Goal: Task Accomplishment & Management: Complete application form

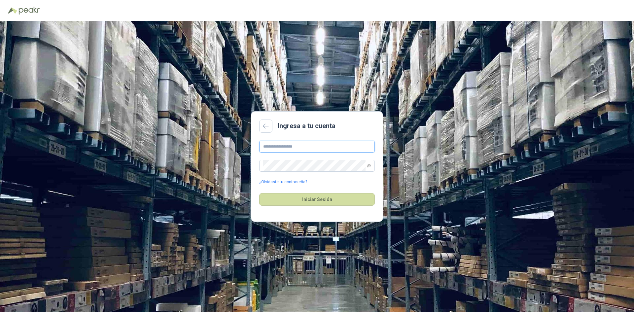
click at [304, 149] on input "text" at bounding box center [317, 147] width 116 height 12
type input "**********"
click at [317, 197] on button "Iniciar Sesión" at bounding box center [317, 199] width 116 height 13
click at [369, 166] on icon "eye-invisible" at bounding box center [369, 166] width 4 height 4
click at [326, 197] on button "Iniciar Sesión" at bounding box center [317, 199] width 116 height 13
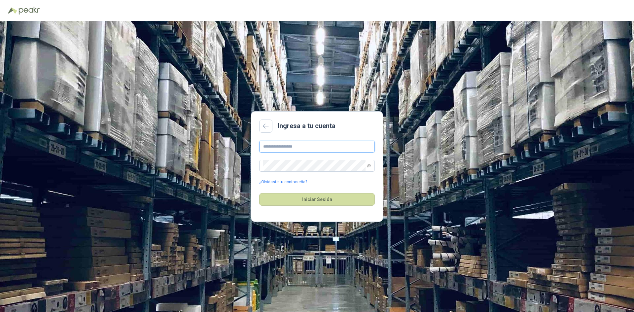
click at [306, 147] on input "text" at bounding box center [317, 147] width 116 height 12
type input "**********"
click at [310, 197] on button "Iniciar Sesión" at bounding box center [317, 199] width 116 height 13
click at [351, 144] on input "**********" at bounding box center [317, 147] width 116 height 12
drag, startPoint x: 264, startPoint y: 147, endPoint x: 233, endPoint y: 143, distance: 31.2
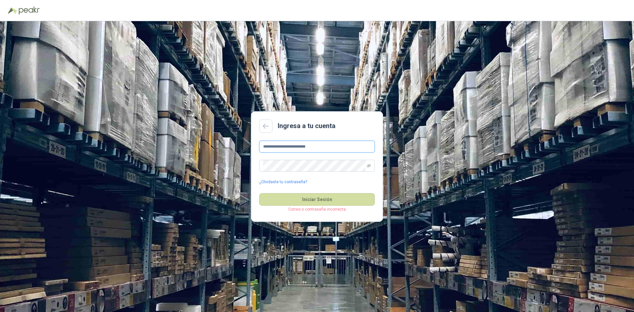
click at [235, 143] on div "**********" at bounding box center [317, 166] width 634 height 291
click at [229, 158] on div "Ingresa a tu cuenta Campo requerido ¿Olvidaste tu contraseña? Iniciar Sesión Co…" at bounding box center [317, 166] width 634 height 291
click at [271, 180] on link "¿Olvidaste tu contraseña?" at bounding box center [283, 182] width 48 height 6
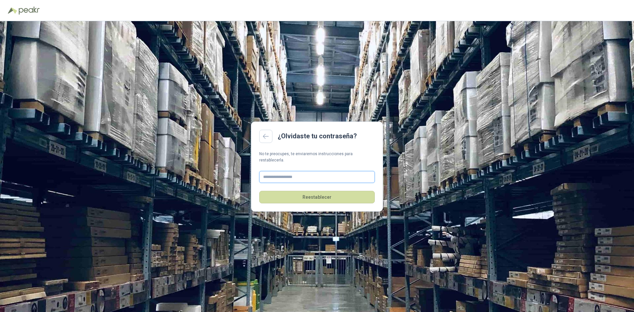
click at [278, 174] on input "text" at bounding box center [317, 177] width 116 height 12
type input "**********"
click at [317, 196] on button "Reestablecer" at bounding box center [317, 197] width 116 height 13
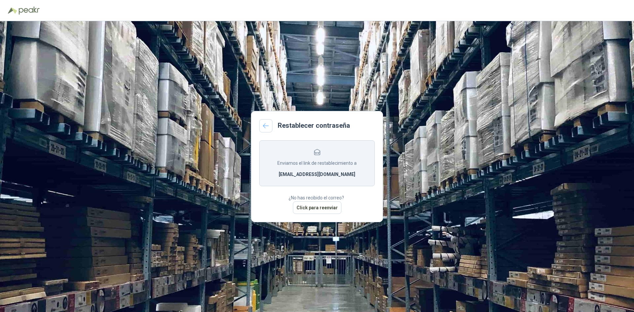
click at [262, 119] on link at bounding box center [265, 125] width 13 height 13
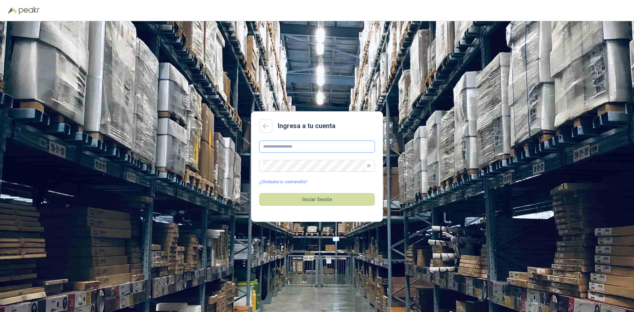
click at [294, 149] on input "text" at bounding box center [317, 147] width 116 height 12
type input "**********"
click at [323, 200] on button "Iniciar Sesión" at bounding box center [317, 199] width 116 height 13
drag, startPoint x: 323, startPoint y: 146, endPoint x: 244, endPoint y: 137, distance: 80.4
click at [244, 137] on div "**********" at bounding box center [317, 166] width 634 height 291
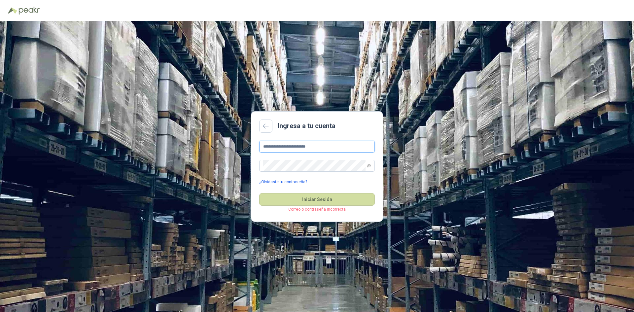
type input "**********"
click at [317, 197] on button "Iniciar Sesión" at bounding box center [317, 199] width 116 height 13
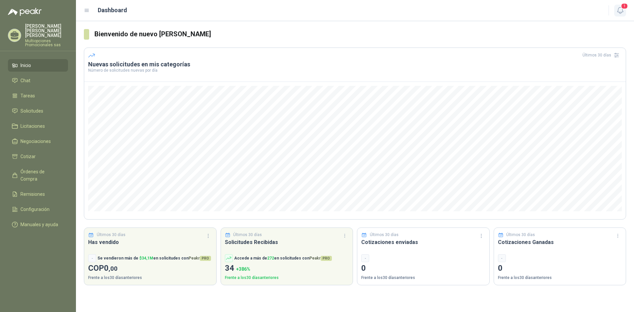
click at [618, 10] on icon "button" at bounding box center [620, 10] width 8 height 8
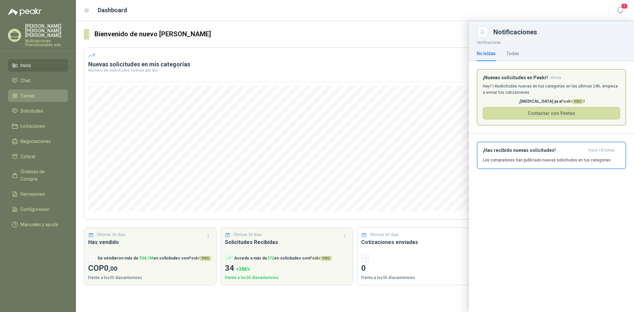
click at [45, 89] on link "Tareas" at bounding box center [38, 95] width 60 height 13
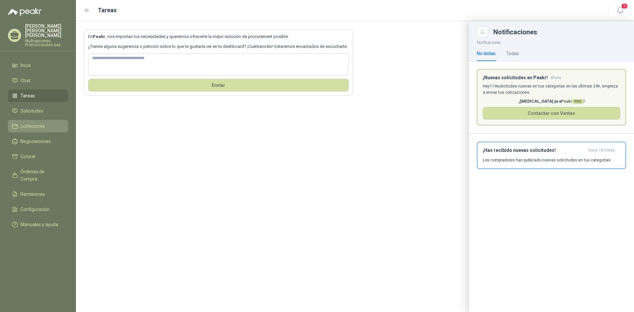
click at [39, 122] on span "Licitaciones" at bounding box center [32, 125] width 24 height 7
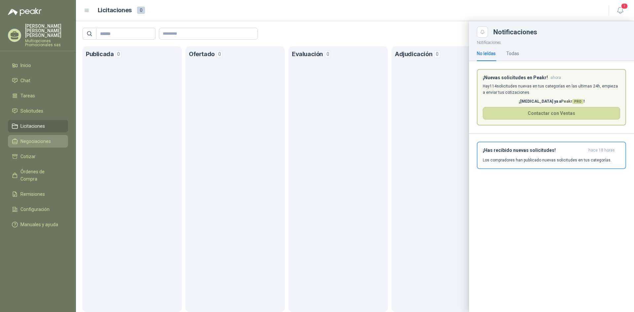
click at [37, 139] on span "Negociaciones" at bounding box center [35, 141] width 30 height 7
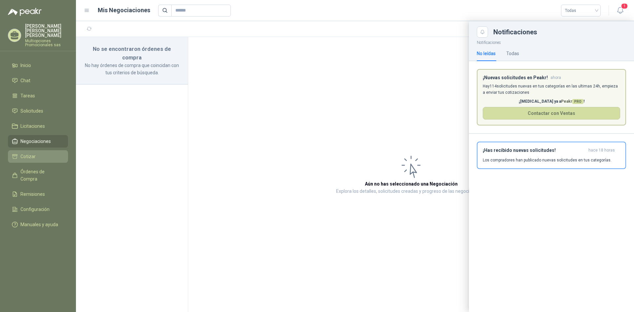
click at [33, 153] on span "Cotizar" at bounding box center [27, 156] width 15 height 7
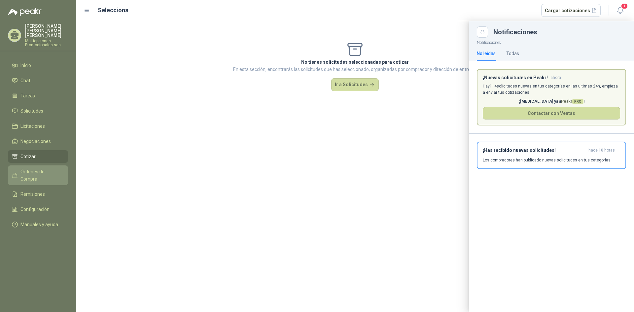
click at [34, 168] on span "Órdenes de Compra" at bounding box center [40, 175] width 41 height 15
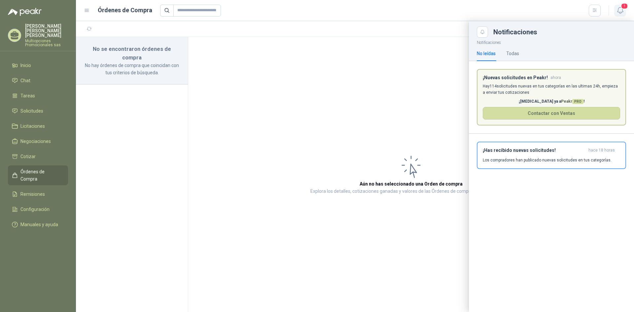
click at [619, 10] on icon "button" at bounding box center [620, 10] width 8 height 8
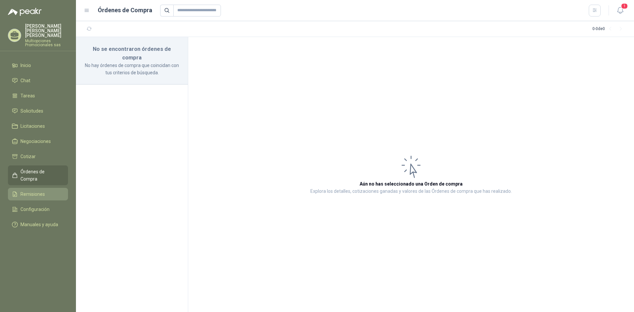
click at [32, 190] on span "Remisiones" at bounding box center [32, 193] width 24 height 7
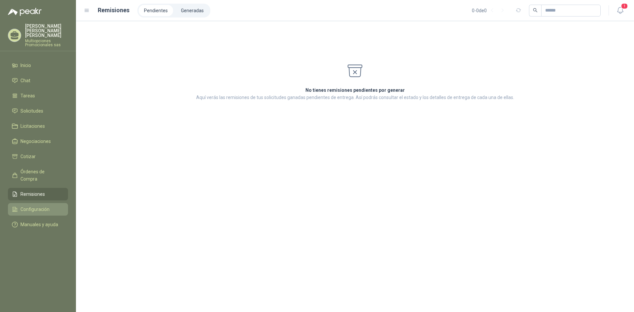
click at [31, 206] on span "Configuración" at bounding box center [34, 209] width 29 height 7
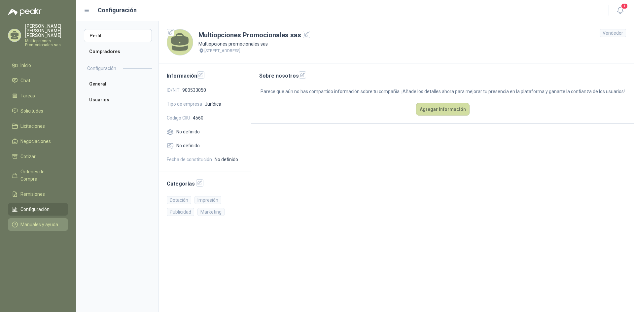
click at [48, 221] on span "Manuales y ayuda" at bounding box center [39, 224] width 38 height 7
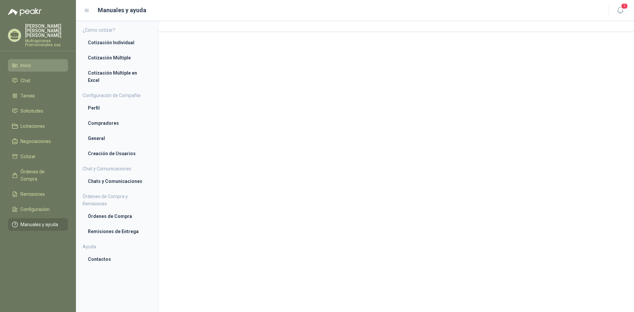
click at [33, 62] on li "Inicio" at bounding box center [38, 65] width 52 height 7
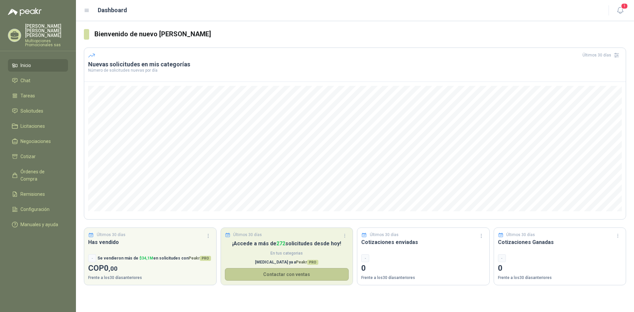
click at [262, 276] on button "Contactar con ventas" at bounding box center [287, 274] width 124 height 13
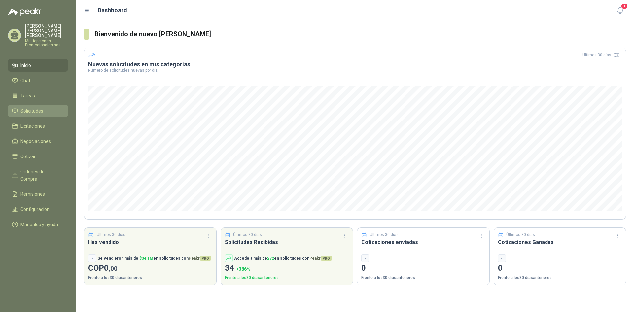
click at [35, 107] on span "Solicitudes" at bounding box center [31, 110] width 23 height 7
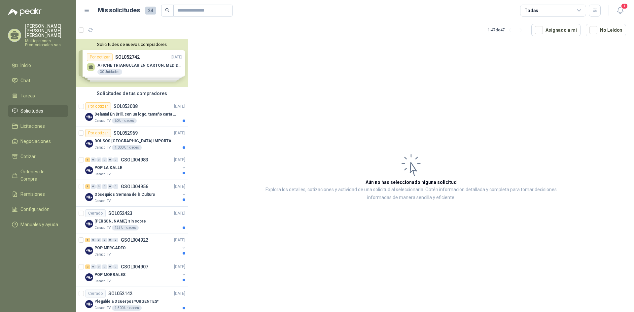
click at [134, 62] on div "Solicitudes de nuevos compradores Por cotizar SOL052742 20/08/25 AFICHE TRIANGU…" at bounding box center [132, 63] width 112 height 48
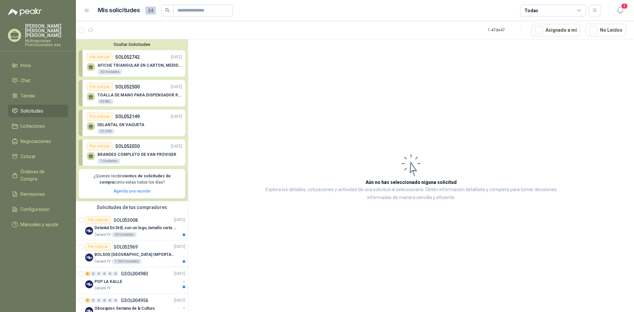
click at [151, 58] on div "Por cotizar SOL052742 20/08/25" at bounding box center [134, 57] width 95 height 8
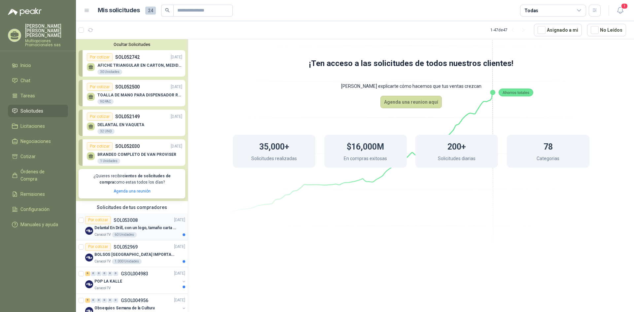
click at [125, 223] on div "Por cotizar SOL053008" at bounding box center [111, 220] width 52 height 8
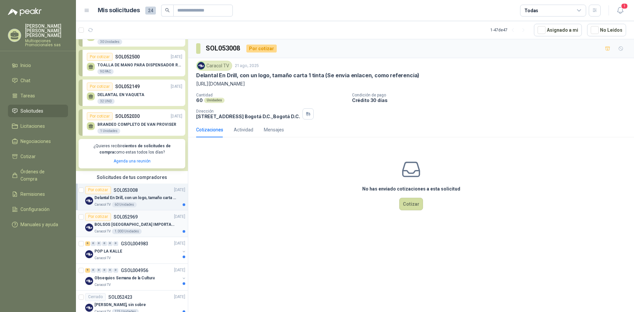
scroll to position [33, 0]
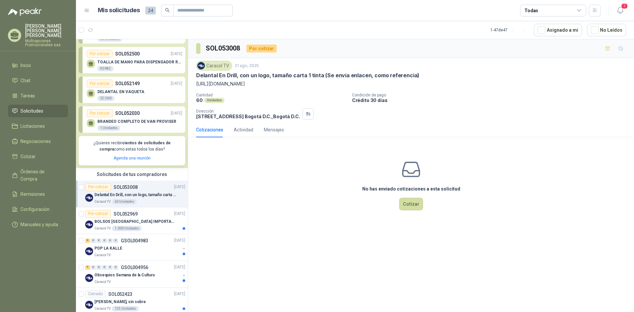
click at [222, 83] on p "https://articulo.mercadolibre.com.co/MCO-893319310-delantal-en-drill-_JM" at bounding box center [411, 83] width 430 height 7
drag, startPoint x: 194, startPoint y: 83, endPoint x: 362, endPoint y: 83, distance: 168.0
click at [362, 83] on div "Caracol TV 21 ago, 2025 Delantal En Drill, con un logo, tamaño carta 1 tinta (S…" at bounding box center [411, 90] width 446 height 64
copy p "https://articulo.mercadolibre.com.co/MCO-893319310-delantal-en-drill-_JM"
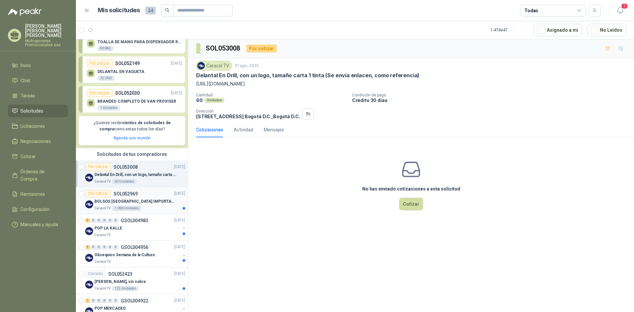
scroll to position [66, 0]
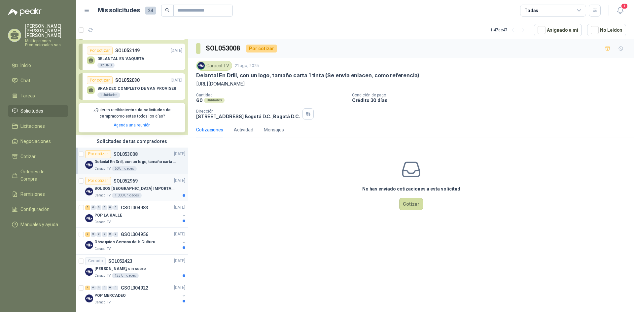
click at [153, 186] on p "BOLSOS VENECIA IMPORTADO VA-397-1" at bounding box center [135, 188] width 82 height 6
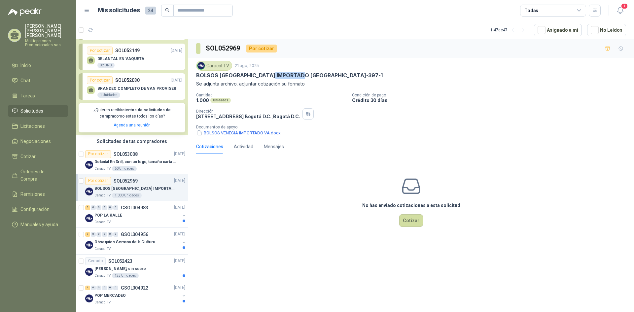
drag, startPoint x: 274, startPoint y: 76, endPoint x: 304, endPoint y: 74, distance: 29.4
click at [304, 74] on div "BOLSOS VENECIA IMPORTADO VA-397-1" at bounding box center [411, 75] width 430 height 7
copy p "VA-397-1"
click at [218, 133] on button "BOLSOS VENECIA IMPORTADO VA.docx" at bounding box center [238, 132] width 85 height 7
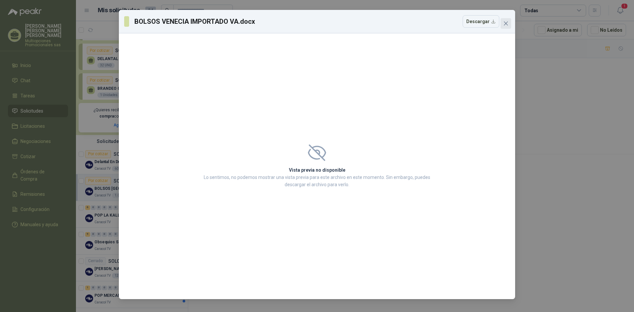
click at [505, 22] on icon "close" at bounding box center [506, 23] width 4 height 4
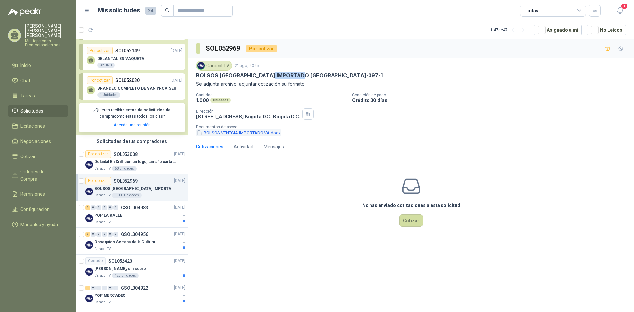
click at [270, 131] on button "BOLSOS VENECIA IMPORTADO VA.docx" at bounding box center [238, 132] width 85 height 7
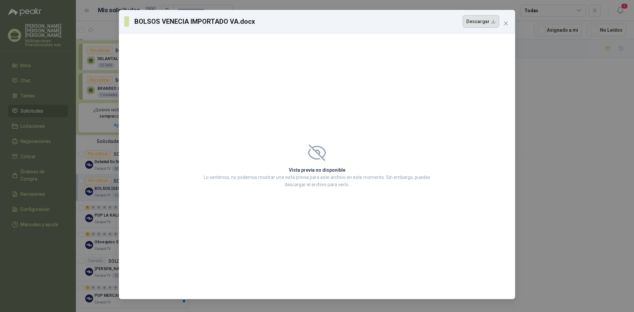
click at [477, 22] on button "Descargar" at bounding box center [480, 21] width 37 height 13
click at [505, 24] on icon "close" at bounding box center [506, 23] width 4 height 4
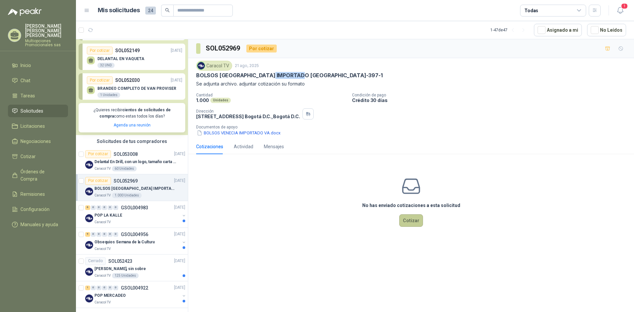
click at [406, 221] on button "Cotizar" at bounding box center [411, 220] width 24 height 13
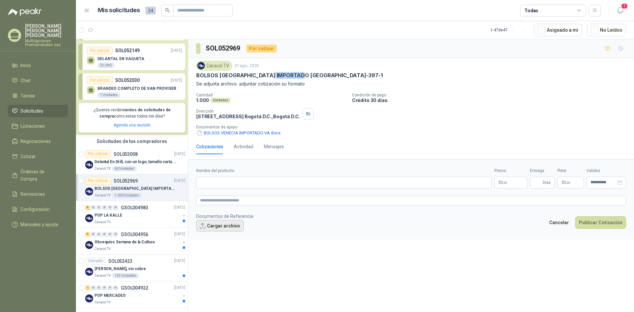
click at [231, 226] on button "Cargar archivo" at bounding box center [220, 226] width 48 height 12
click at [595, 229] on button "Publicar Cotización" at bounding box center [600, 231] width 51 height 13
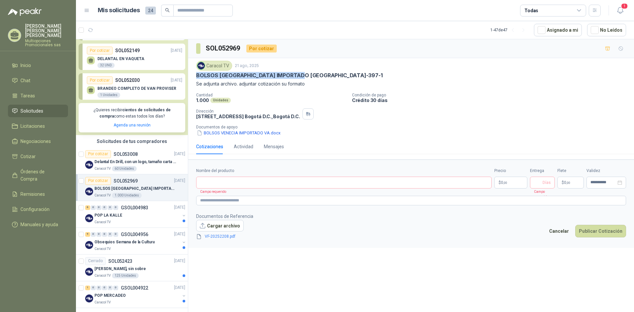
drag, startPoint x: 192, startPoint y: 73, endPoint x: 308, endPoint y: 73, distance: 115.8
click at [308, 73] on div "Caracol TV 21 ago, 2025 BOLSOS VENECIA IMPORTADO VA-397-1 Se adjunta archivo. a…" at bounding box center [411, 98] width 446 height 81
copy p "BOLSOS VENECIA IMPORTADO VA-397-1"
click at [240, 181] on input "Nombre del producto" at bounding box center [343, 183] width 295 height 12
paste input "**********"
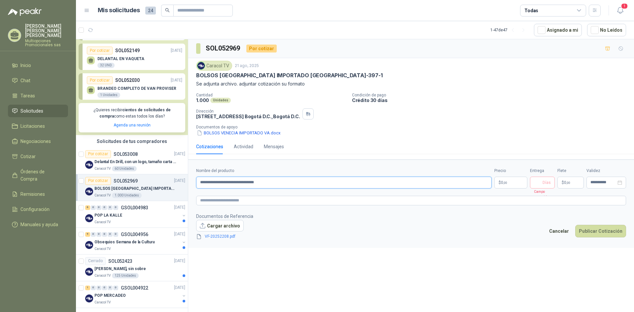
type input "**********"
click at [513, 184] on p "$ 0 ,00" at bounding box center [510, 183] width 33 height 12
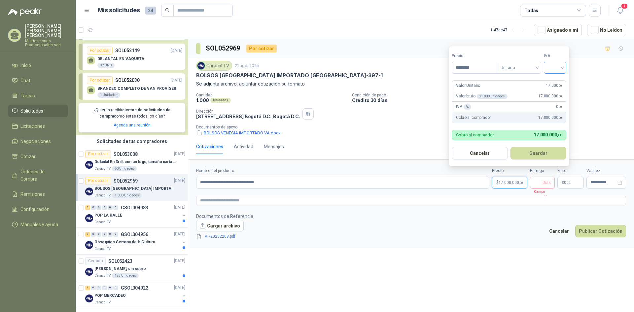
click at [560, 73] on span at bounding box center [554, 67] width 15 height 11
type input "********"
click at [560, 78] on div "19%" at bounding box center [556, 81] width 12 height 7
click at [540, 151] on button "Guardar" at bounding box center [539, 153] width 57 height 13
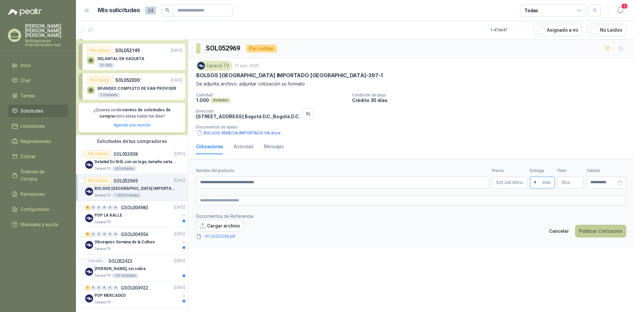
type input "*"
click at [597, 230] on button "Publicar Cotización" at bounding box center [600, 231] width 51 height 13
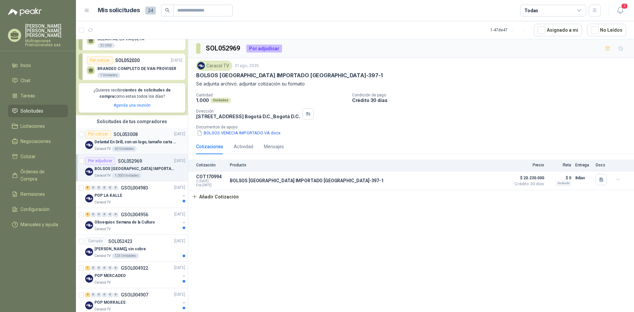
scroll to position [99, 0]
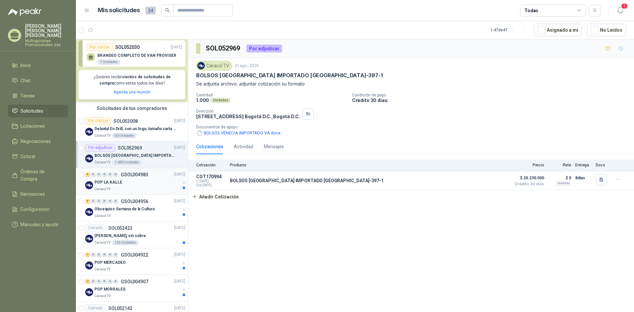
click at [141, 183] on div "POP LA KALLE" at bounding box center [136, 183] width 85 height 8
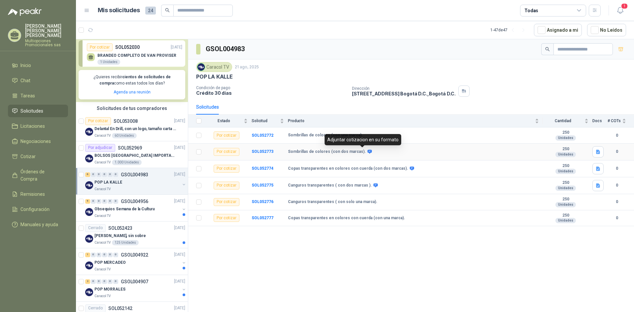
click at [367, 152] on icon at bounding box center [369, 152] width 4 height 4
click at [599, 153] on icon "button" at bounding box center [598, 151] width 4 height 4
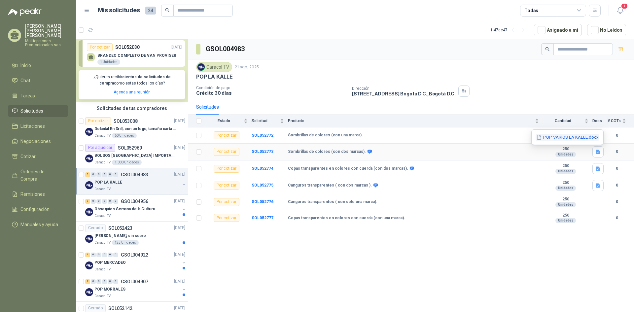
click at [573, 136] on button "POP VARIOS LA KALLE.docx" at bounding box center [567, 137] width 64 height 7
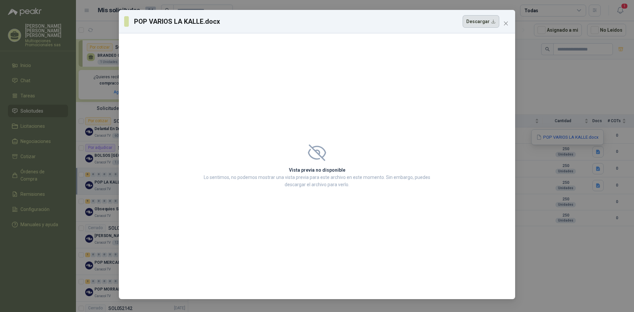
click at [475, 20] on button "Descargar" at bounding box center [480, 21] width 37 height 13
click at [565, 96] on div "POP VARIOS LA KALLE.docx Descargar Vista previa no disponible Lo sentimos, no p…" at bounding box center [317, 156] width 634 height 312
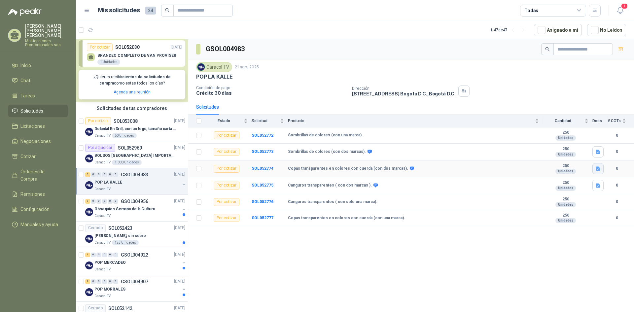
click at [600, 169] on icon "button" at bounding box center [598, 169] width 6 height 6
click at [584, 153] on button "POP VARIOS LA KALLE.docx" at bounding box center [567, 153] width 64 height 7
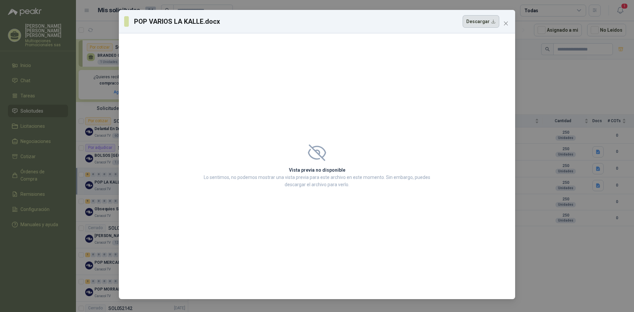
click at [485, 21] on button "Descargar" at bounding box center [480, 21] width 37 height 13
click at [506, 24] on icon "close" at bounding box center [506, 23] width 4 height 4
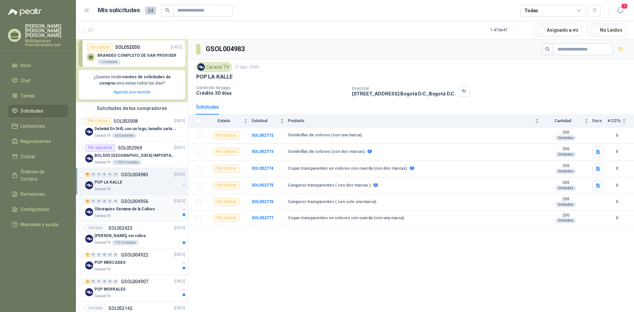
click at [147, 207] on p "Obsequios Semana de la Cultura" at bounding box center [124, 209] width 60 height 6
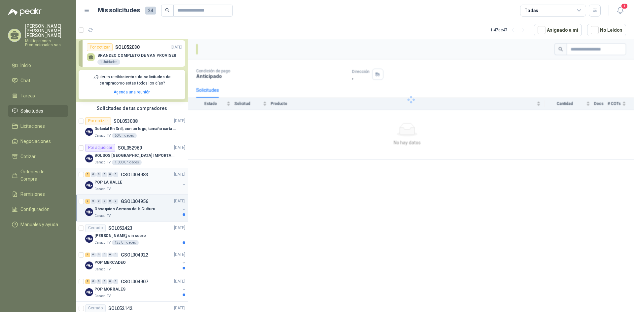
click at [147, 182] on div "POP LA KALLE" at bounding box center [136, 183] width 85 height 8
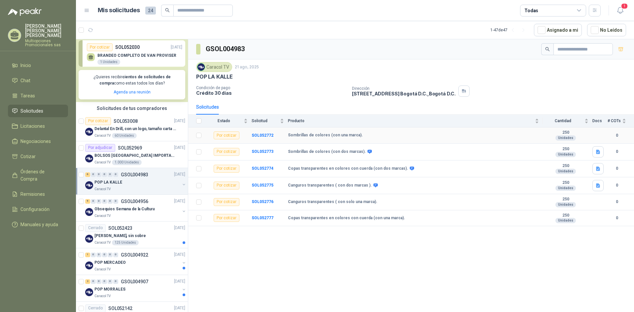
click at [232, 135] on div "Por cotizar" at bounding box center [227, 135] width 26 height 8
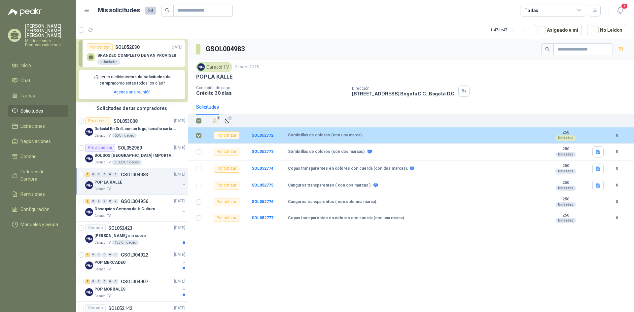
click at [226, 134] on div "Por cotizar" at bounding box center [227, 135] width 26 height 8
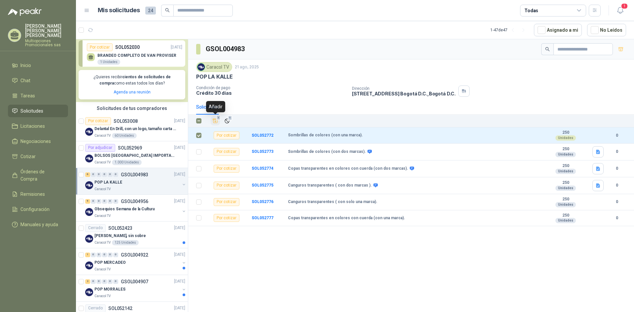
click at [215, 123] on icon "Añadir" at bounding box center [215, 121] width 6 height 6
click at [259, 112] on div "Solicitudes" at bounding box center [411, 106] width 430 height 15
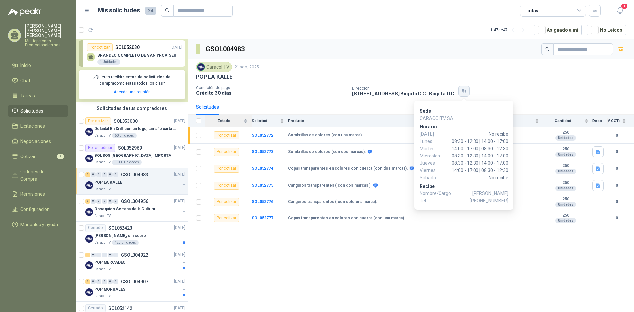
click at [465, 91] on icon "button" at bounding box center [464, 91] width 1 height 3
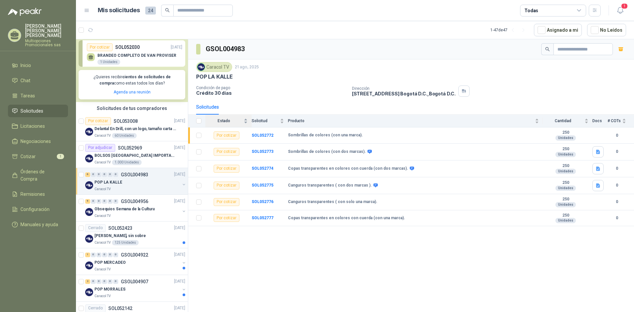
click at [510, 82] on div "Caracol TV 21 ago, 2025 POP LA KALLE Condición de pago Crédito 30 días Direcció…" at bounding box center [411, 79] width 430 height 35
click at [622, 48] on icon "button" at bounding box center [620, 47] width 5 height 1
click at [143, 207] on p "Obsequios Semana de la Cultura" at bounding box center [124, 209] width 60 height 6
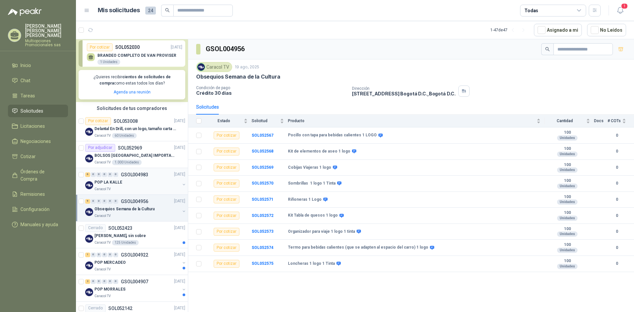
click at [123, 181] on div "POP LA KALLE" at bounding box center [136, 183] width 85 height 8
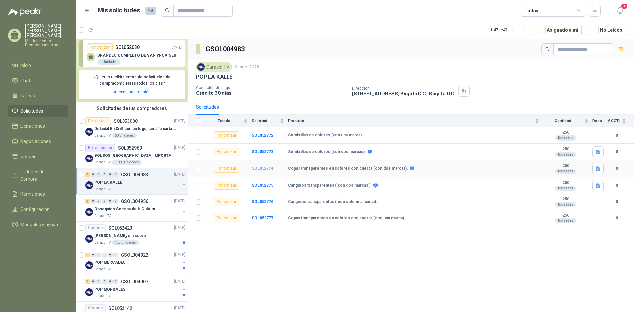
click at [258, 168] on b "SOL052774" at bounding box center [262, 168] width 22 height 5
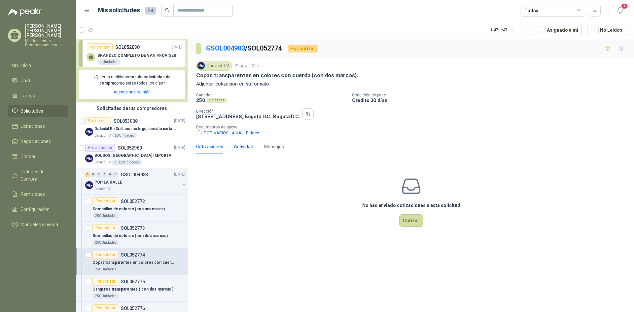
click at [246, 146] on div "Actividad" at bounding box center [243, 146] width 19 height 7
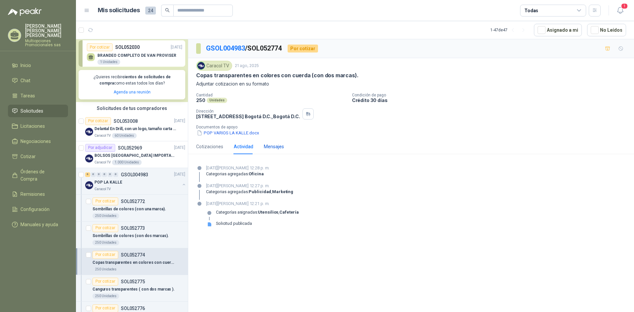
click at [277, 147] on div "Mensajes" at bounding box center [274, 146] width 20 height 7
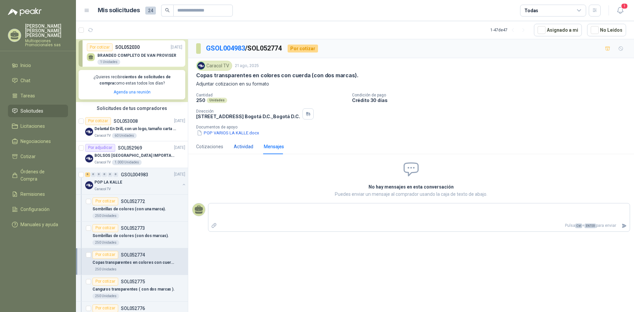
click at [244, 146] on div "Actividad" at bounding box center [243, 146] width 19 height 7
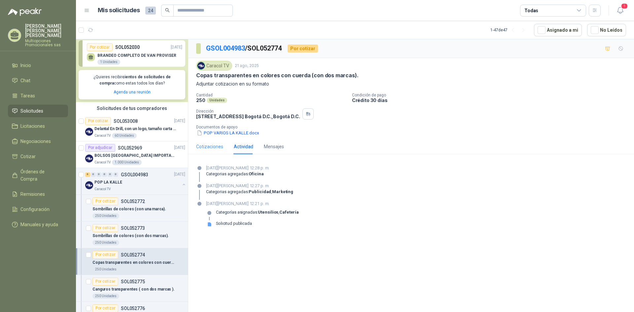
click at [203, 140] on div "Cotizaciones" at bounding box center [209, 146] width 27 height 15
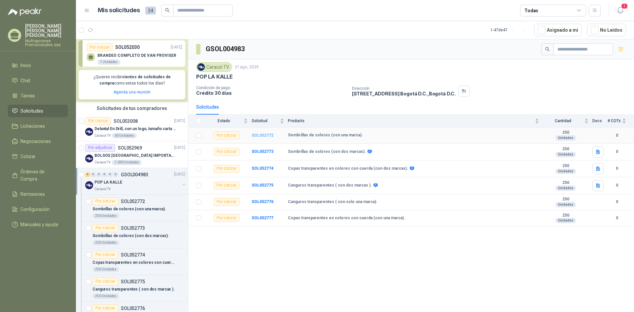
click at [266, 137] on b "SOL052772" at bounding box center [262, 135] width 22 height 5
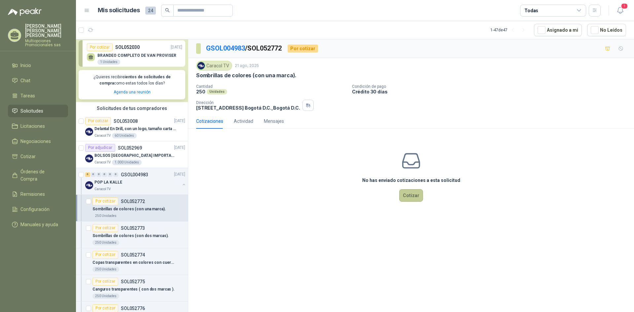
click at [414, 189] on button "Cotizar" at bounding box center [411, 195] width 24 height 13
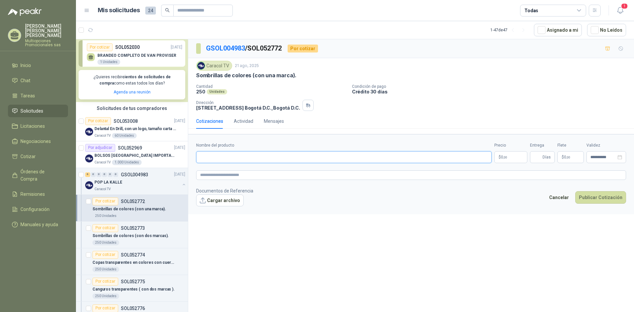
click at [343, 154] on input "Nombre del producto" at bounding box center [343, 157] width 295 height 12
type input "**********"
click at [508, 158] on p "$ 0 ,00" at bounding box center [510, 157] width 33 height 12
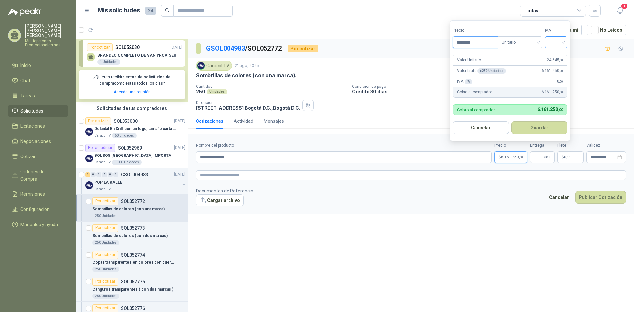
type input "********"
click at [560, 40] on input "search" at bounding box center [555, 42] width 15 height 10
click at [559, 54] on div "19%" at bounding box center [557, 55] width 12 height 7
click at [544, 129] on button "Guardar" at bounding box center [540, 127] width 57 height 13
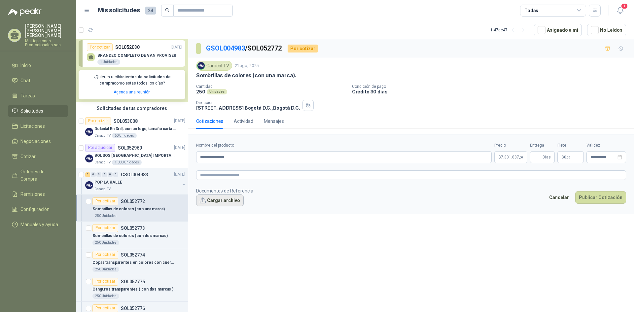
click at [227, 200] on button "Cargar archivo" at bounding box center [220, 200] width 48 height 12
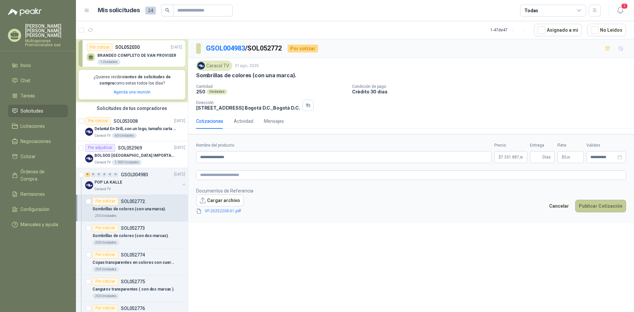
click at [602, 205] on button "Publicar Cotización" at bounding box center [600, 206] width 51 height 13
type input "**"
click at [602, 206] on button "Publicar Cotización" at bounding box center [600, 206] width 51 height 13
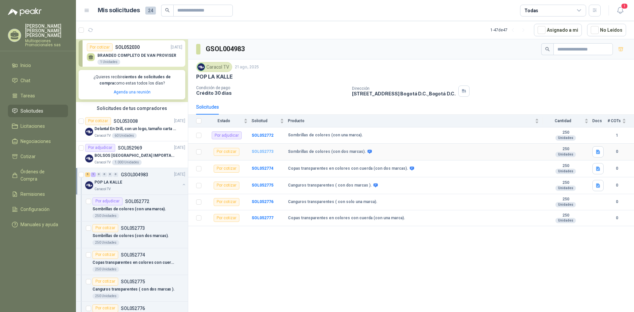
click at [265, 151] on b "SOL052773" at bounding box center [262, 151] width 22 height 5
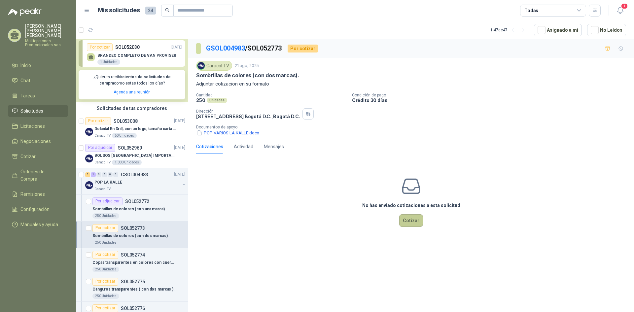
click at [407, 217] on button "Cotizar" at bounding box center [411, 220] width 24 height 13
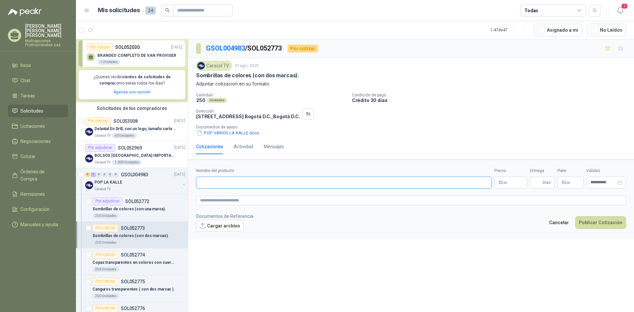
click at [245, 180] on input "Nombre del producto" at bounding box center [343, 183] width 295 height 12
type input "**********"
click at [504, 183] on span ",00" at bounding box center [505, 183] width 4 height 4
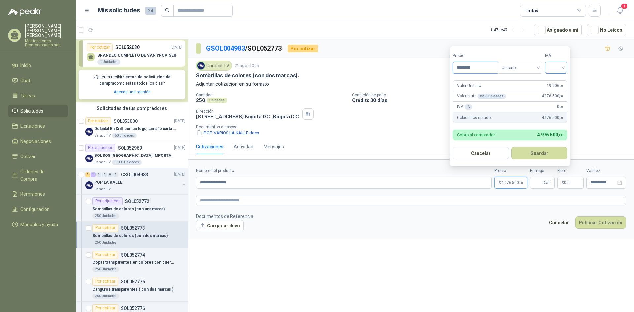
type input "********"
click at [555, 65] on input "search" at bounding box center [555, 67] width 15 height 10
click at [557, 78] on div "19%" at bounding box center [557, 81] width 12 height 7
click at [552, 151] on button "Guardar" at bounding box center [540, 153] width 57 height 13
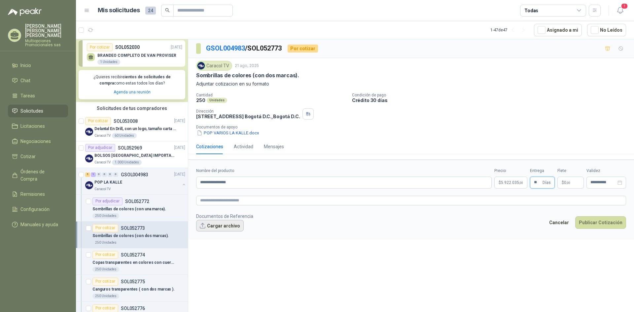
type input "**"
click at [232, 226] on button "Cargar archivo" at bounding box center [220, 226] width 48 height 12
click at [604, 231] on button "Publicar Cotización" at bounding box center [600, 231] width 51 height 13
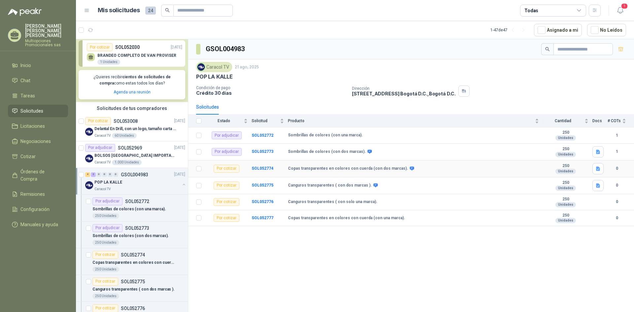
click at [236, 168] on div "Por cotizar" at bounding box center [227, 169] width 26 height 8
click at [262, 169] on b "SOL052774" at bounding box center [262, 168] width 22 height 5
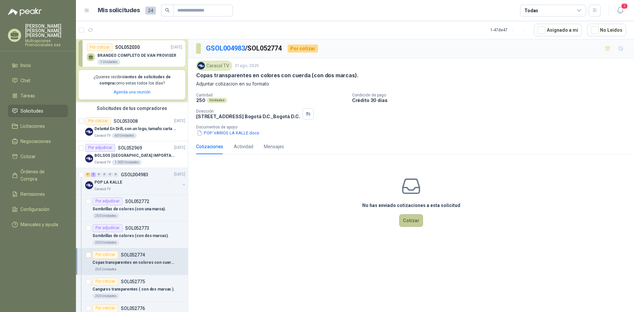
click at [407, 217] on button "Cotizar" at bounding box center [411, 220] width 24 height 13
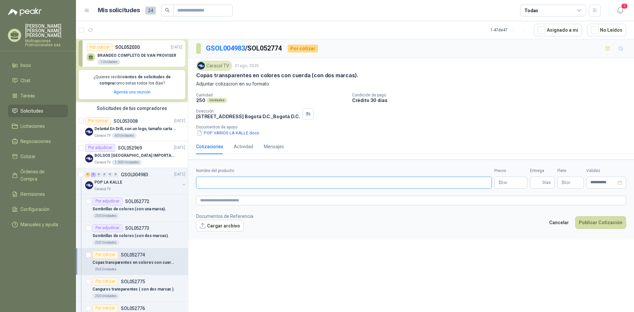
click at [293, 180] on input "Nombre del producto" at bounding box center [343, 183] width 295 height 12
type input "**********"
click at [517, 179] on p "$ 0 ,00" at bounding box center [510, 183] width 33 height 12
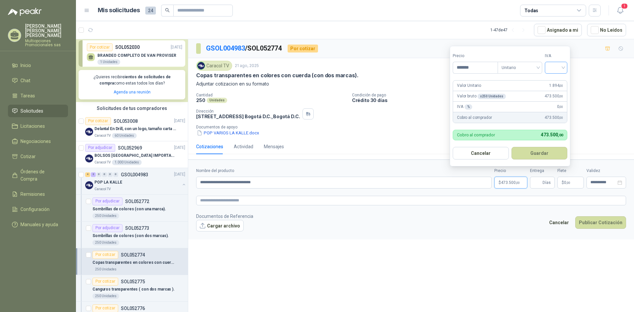
type input "*******"
click at [551, 64] on input "search" at bounding box center [555, 67] width 15 height 10
click at [556, 81] on div "19%" at bounding box center [557, 81] width 12 height 7
click at [548, 148] on button "Guardar" at bounding box center [540, 153] width 57 height 13
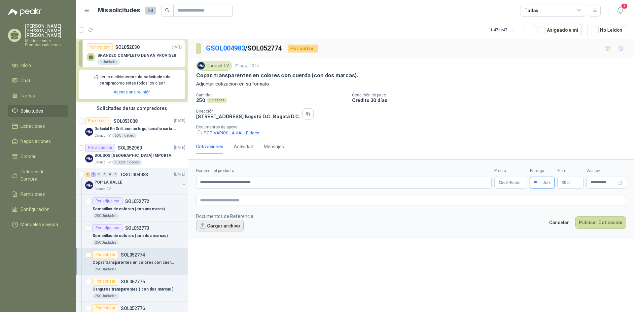
type input "**"
click at [235, 224] on button "Cargar archivo" at bounding box center [220, 226] width 48 height 12
click at [594, 231] on button "Publicar Cotización" at bounding box center [600, 231] width 51 height 13
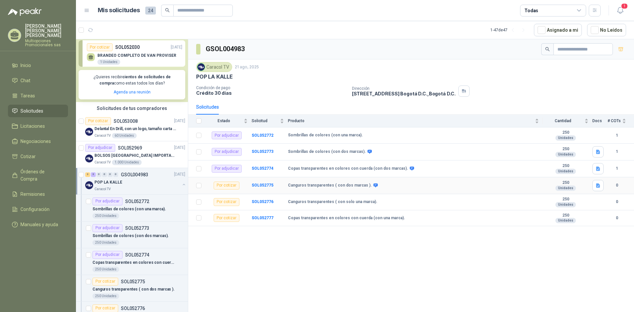
click at [231, 182] on div "Por cotizar" at bounding box center [227, 186] width 26 height 8
click at [231, 185] on div "Por cotizar" at bounding box center [227, 186] width 26 height 8
click at [264, 184] on b "SOL052775" at bounding box center [262, 185] width 22 height 5
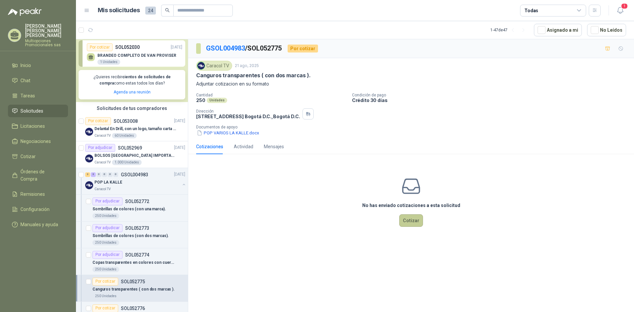
click at [406, 216] on button "Cotizar" at bounding box center [411, 220] width 24 height 13
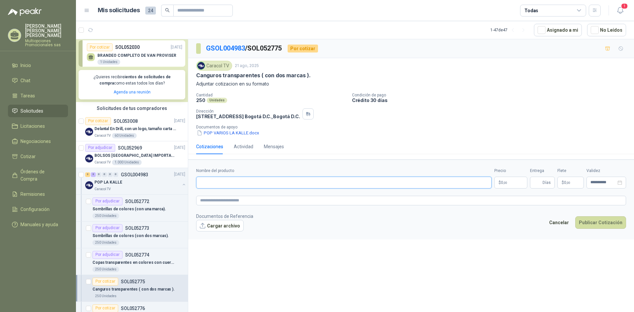
click at [308, 181] on input "Nombre del producto" at bounding box center [343, 183] width 295 height 12
type input "**********"
click at [524, 181] on p "$ 0 ,00" at bounding box center [510, 183] width 33 height 12
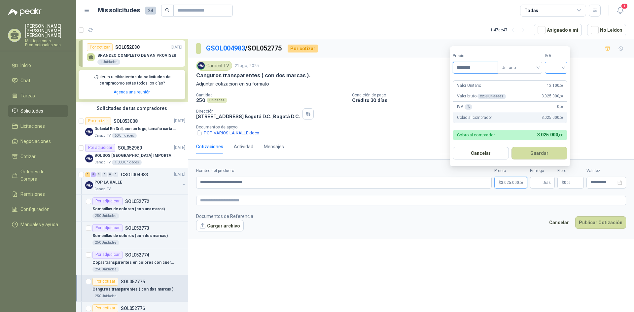
type input "********"
click at [563, 67] on input "search" at bounding box center [555, 67] width 15 height 10
click at [560, 79] on div "19%" at bounding box center [557, 81] width 12 height 7
click at [550, 156] on button "Guardar" at bounding box center [540, 153] width 57 height 13
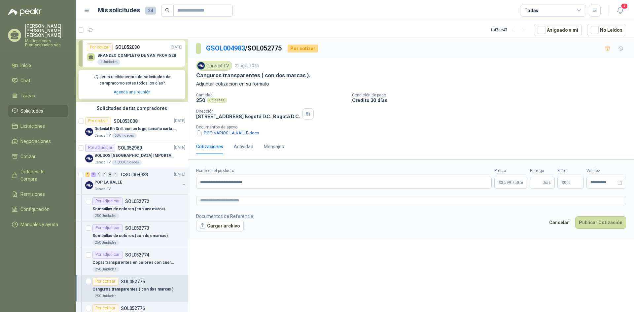
click at [577, 183] on p "$ 0 ,00" at bounding box center [570, 183] width 26 height 12
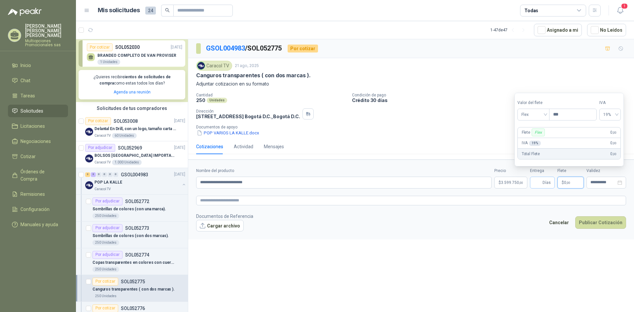
click at [546, 182] on span "Días" at bounding box center [546, 182] width 8 height 11
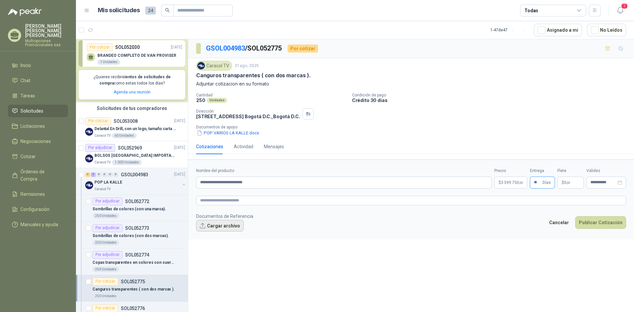
type input "**"
click at [224, 224] on button "Cargar archivo" at bounding box center [220, 226] width 48 height 12
click at [610, 230] on button "Publicar Cotización" at bounding box center [600, 231] width 51 height 13
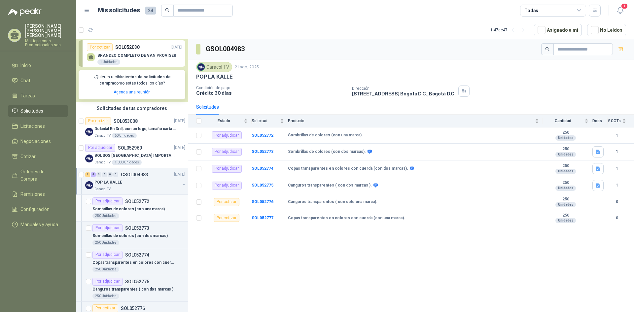
click at [156, 202] on div "Por adjudicar SOL052772" at bounding box center [138, 201] width 93 height 8
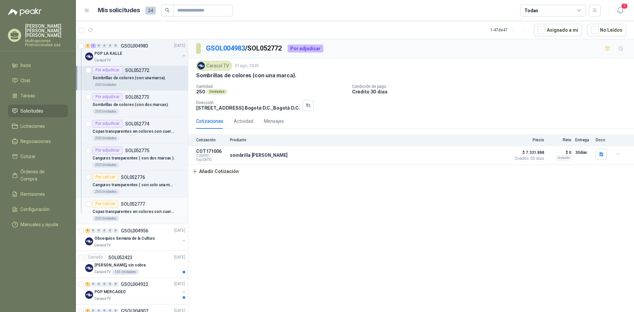
scroll to position [231, 0]
click at [153, 232] on div "9 0 0 0 0 0 GSOL004956 19/08/25" at bounding box center [135, 230] width 101 height 8
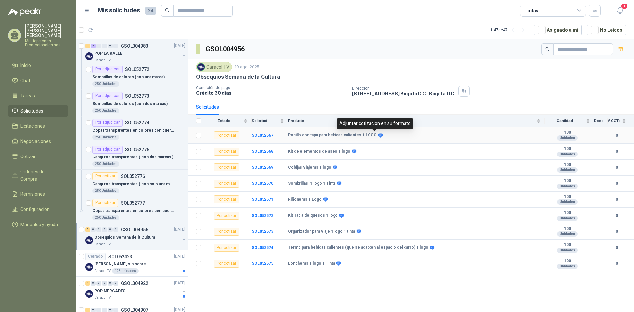
click at [378, 135] on icon at bounding box center [380, 135] width 5 height 5
click at [263, 135] on b "SOL052567" at bounding box center [262, 135] width 22 height 5
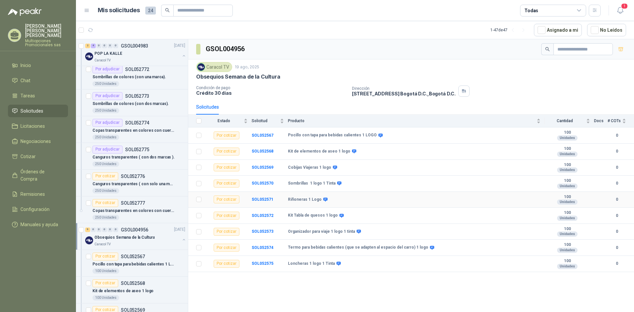
click at [323, 198] on icon at bounding box center [325, 199] width 4 height 4
click at [328, 186] on div "Adjuntar cotizacion en su formato" at bounding box center [322, 187] width 77 height 11
click at [226, 124] on div "Estado" at bounding box center [226, 120] width 42 height 7
click at [225, 131] on div "Por cotizar" at bounding box center [227, 135] width 26 height 8
click at [225, 134] on div "Por cotizar" at bounding box center [227, 135] width 26 height 8
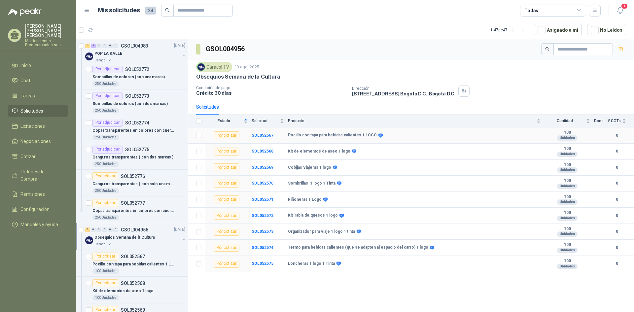
click at [378, 135] on icon at bounding box center [380, 135] width 5 height 5
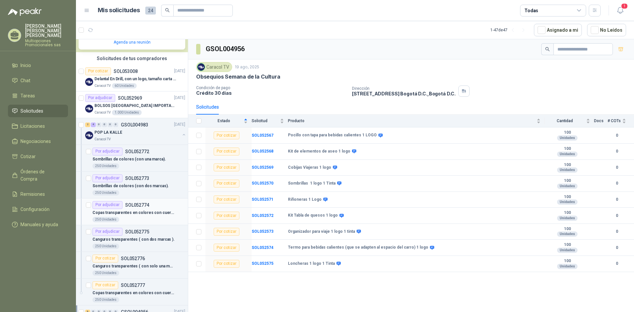
scroll to position [132, 0]
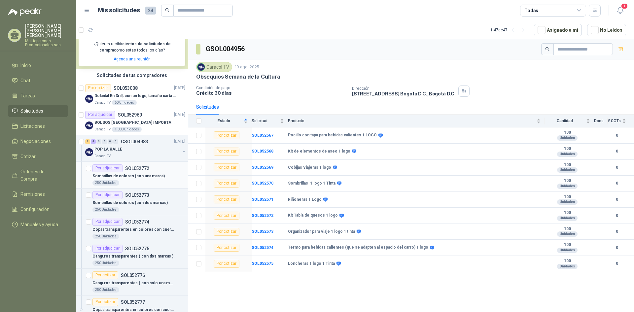
click at [164, 165] on div "Por adjudicar SOL052772" at bounding box center [138, 168] width 93 height 8
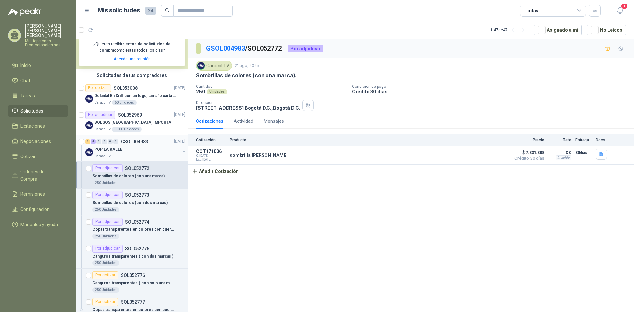
click at [126, 146] on div "POP LA KALLE" at bounding box center [136, 150] width 85 height 8
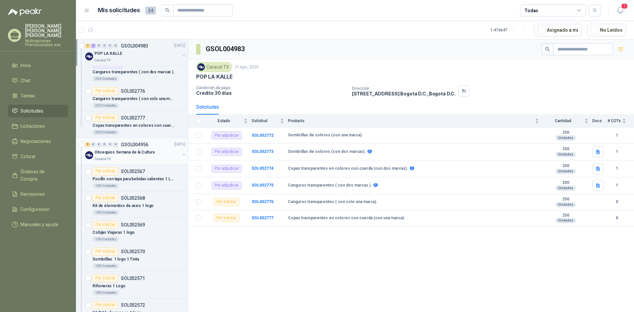
scroll to position [330, 0]
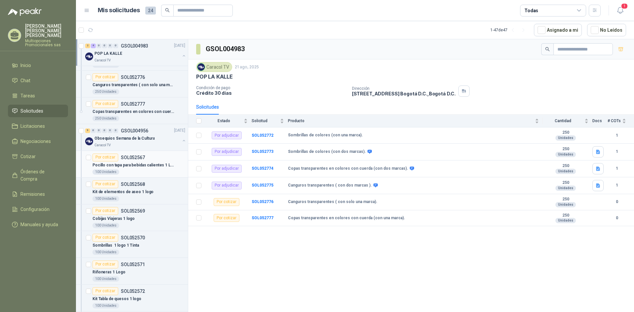
click at [163, 159] on div "Por cotizar SOL052567" at bounding box center [138, 157] width 93 height 8
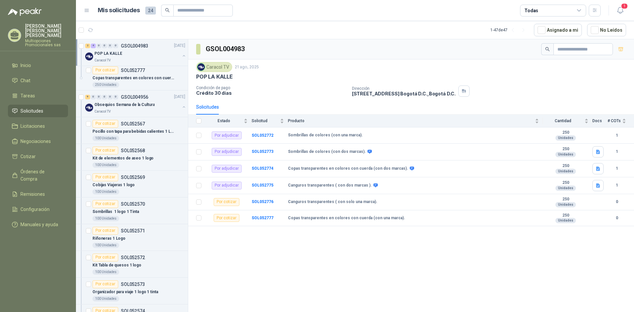
scroll to position [363, 0]
click at [156, 119] on article "Por cotizar SOL052567 Pocillo con tapa para bebidas calientes 1 LOGO 100 Unidad…" at bounding box center [132, 131] width 112 height 27
click at [156, 128] on div "Pocillo con tapa para bebidas calientes 1 LOGO" at bounding box center [138, 132] width 93 height 8
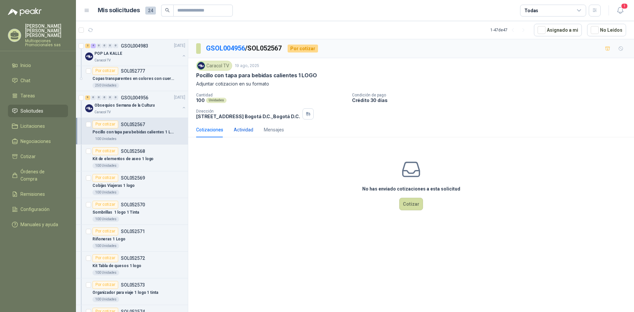
click at [246, 128] on div "Actividad" at bounding box center [243, 129] width 19 height 7
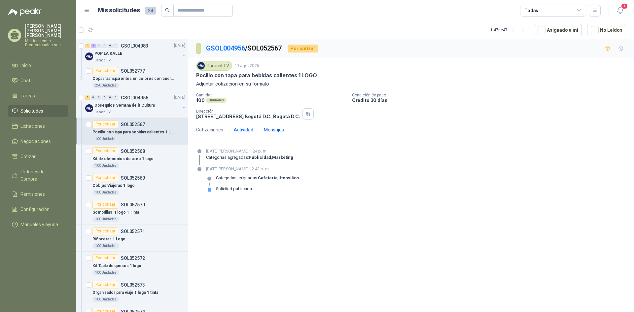
click at [281, 129] on div "Mensajes" at bounding box center [274, 129] width 20 height 7
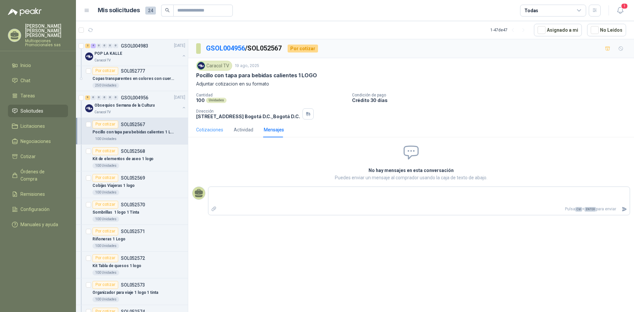
click at [209, 126] on div "Cotizaciones" at bounding box center [209, 129] width 27 height 15
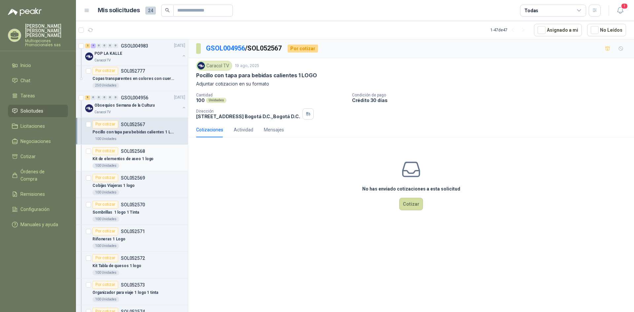
click at [145, 157] on p "Kit de elementos de aseo 1 logo" at bounding box center [122, 159] width 61 height 6
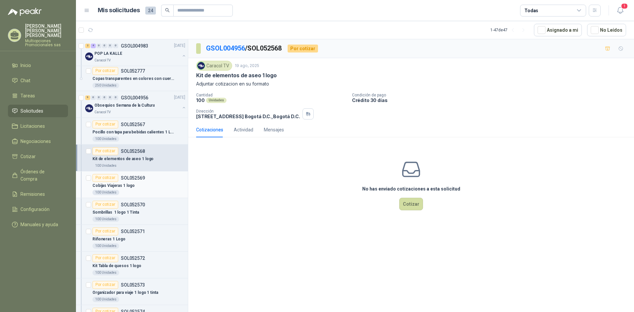
click at [141, 186] on div "Cobijas Viajeras 1 logo" at bounding box center [138, 186] width 93 height 8
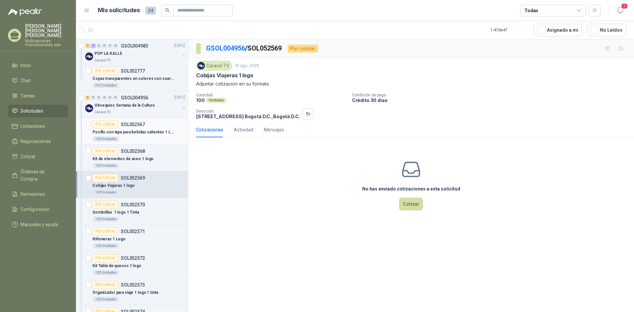
click at [139, 125] on p "SOL052567" at bounding box center [133, 124] width 24 height 5
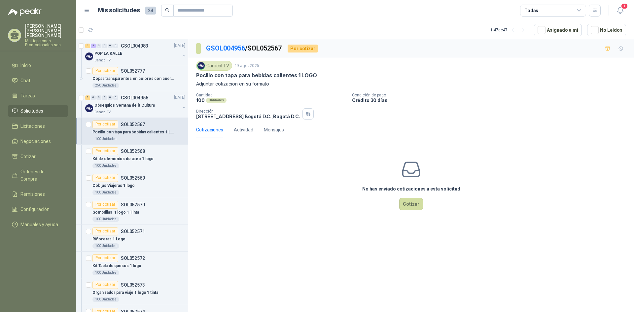
click at [304, 47] on div "Por cotizar" at bounding box center [302, 49] width 30 height 8
click at [108, 126] on div "Por cotizar" at bounding box center [105, 124] width 26 height 8
click at [155, 131] on p "Pocillo con tapa para bebidas calientes 1 LOGO" at bounding box center [133, 132] width 82 height 6
click at [84, 122] on article "Por cotizar SOL052567 Pocillo con tapa para bebidas calientes 1 LOGO 100 Unidad…" at bounding box center [132, 131] width 112 height 27
click at [126, 103] on p "Obsequios Semana de la Cultura" at bounding box center [124, 105] width 60 height 6
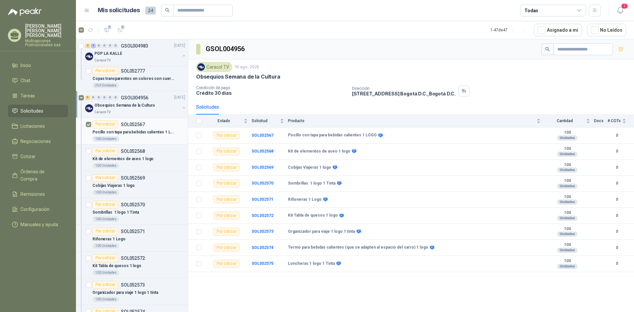
click at [131, 124] on p "SOL052567" at bounding box center [133, 124] width 24 height 5
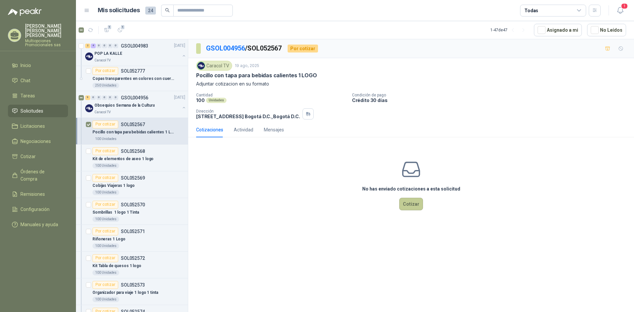
click at [415, 204] on button "Cotizar" at bounding box center [411, 204] width 24 height 13
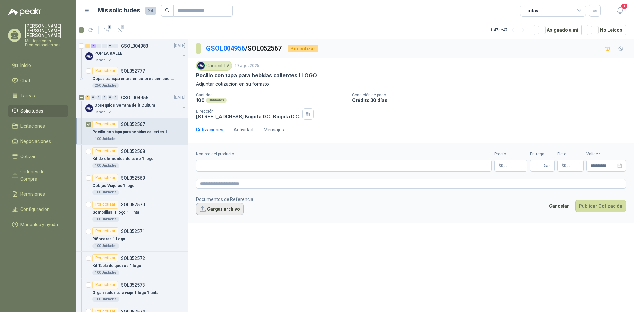
click at [217, 211] on button "Cargar archivo" at bounding box center [220, 209] width 48 height 12
click at [240, 171] on input "Nombre del producto" at bounding box center [343, 166] width 295 height 12
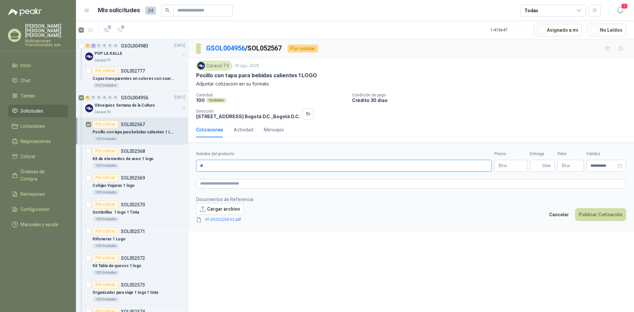
type input "*"
type input "**********"
click at [516, 167] on p "$ 0 ,00" at bounding box center [510, 166] width 33 height 12
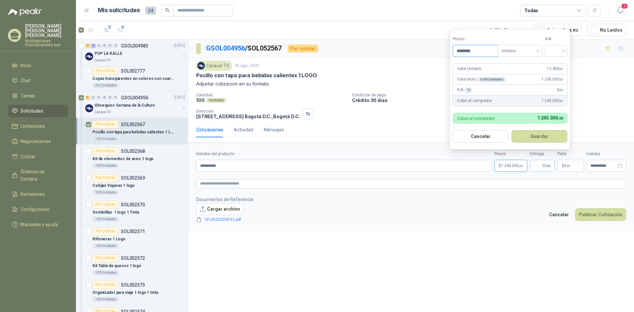
type input "********"
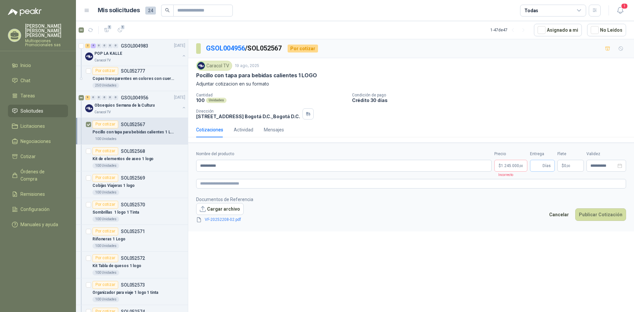
click at [532, 164] on span "Días" at bounding box center [542, 166] width 25 height 12
type input "**"
click at [521, 181] on textarea at bounding box center [411, 184] width 430 height 10
click at [517, 164] on span "1.245.000 ,00" at bounding box center [512, 166] width 22 height 4
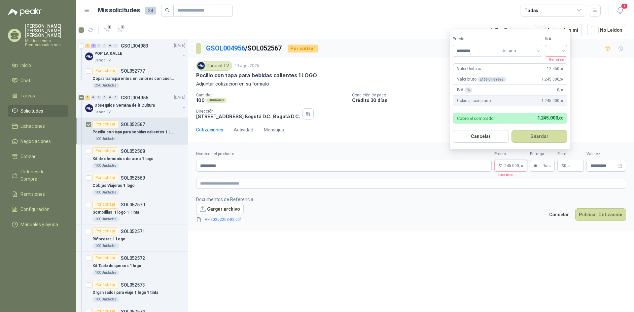
click at [554, 47] on input "search" at bounding box center [555, 50] width 15 height 10
click at [557, 67] on div "19%" at bounding box center [557, 64] width 12 height 7
click at [539, 136] on button "Guardar" at bounding box center [540, 136] width 57 height 13
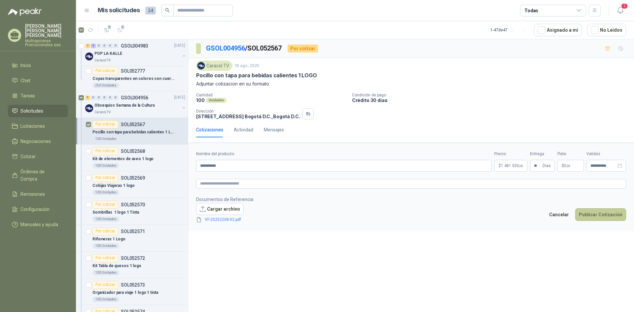
click at [611, 215] on button "Publicar Cotización" at bounding box center [600, 214] width 51 height 13
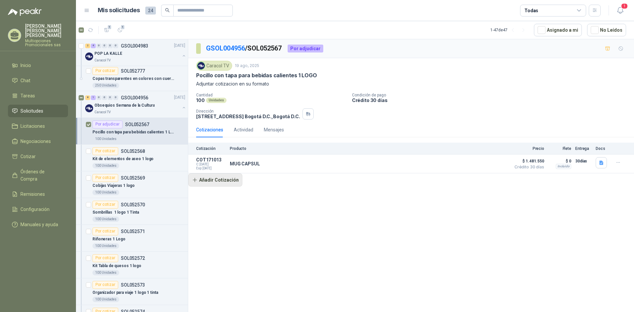
click at [218, 184] on button "Añadir Cotización" at bounding box center [215, 179] width 54 height 13
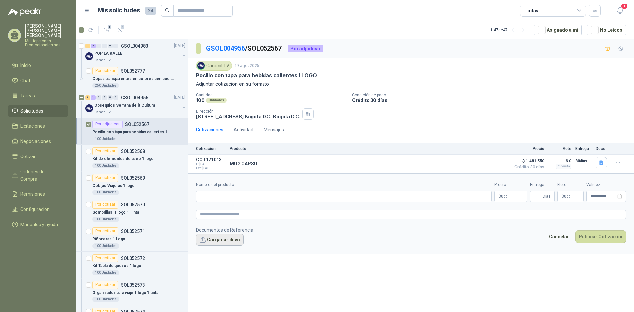
click at [223, 239] on button "Cargar archivo" at bounding box center [220, 240] width 48 height 12
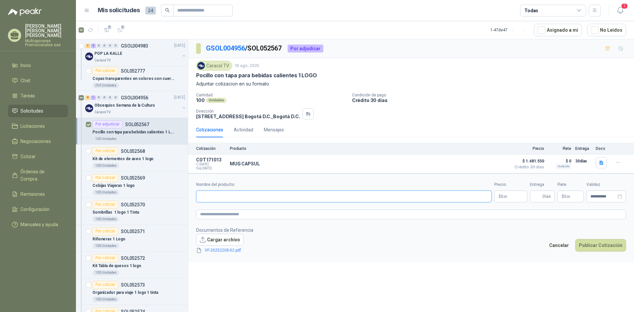
click at [236, 196] on input "Nombre del producto" at bounding box center [343, 196] width 295 height 12
type input "**********"
click at [513, 200] on p "$ 0 ,00" at bounding box center [510, 196] width 33 height 12
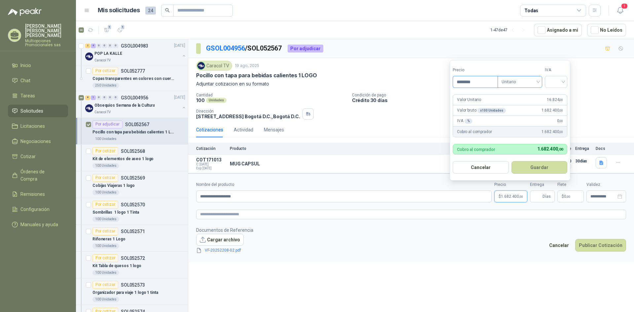
click at [541, 83] on div "Unitario" at bounding box center [519, 82] width 45 height 12
type input "********"
click at [530, 92] on div "Unitario" at bounding box center [521, 95] width 34 height 7
click at [559, 78] on input "search" at bounding box center [555, 81] width 15 height 10
click at [558, 94] on div "19%" at bounding box center [557, 95] width 12 height 7
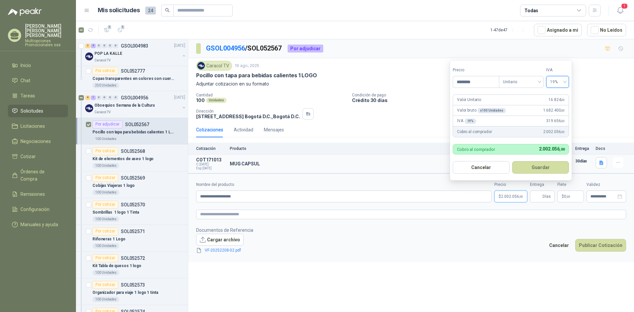
click at [536, 171] on button "Guardar" at bounding box center [540, 167] width 57 height 13
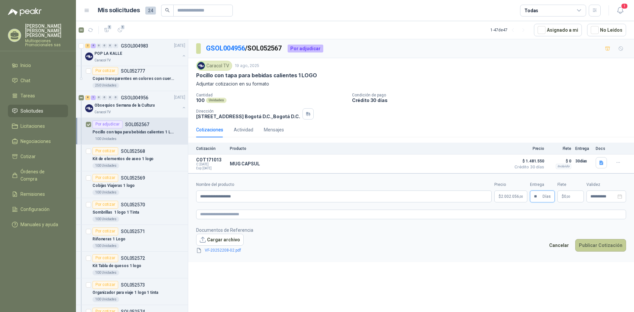
type input "**"
click at [592, 245] on button "Publicar Cotización" at bounding box center [600, 245] width 51 height 13
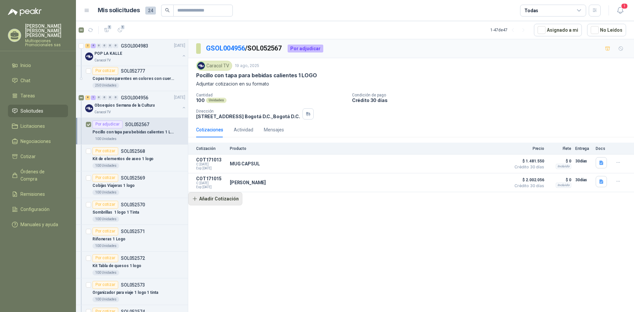
click at [218, 199] on button "Añadir Cotización" at bounding box center [215, 198] width 54 height 13
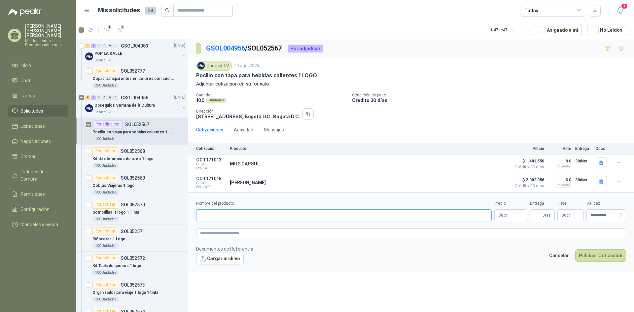
click at [228, 219] on input "Nombre del producto" at bounding box center [343, 215] width 295 height 12
type input "**********"
click at [510, 214] on p "$ 0 ,00" at bounding box center [510, 215] width 33 height 12
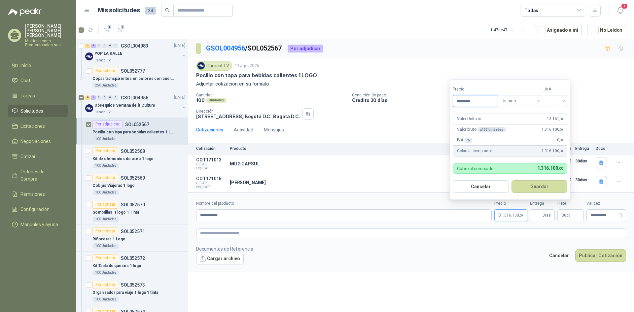
type input "********"
click at [561, 94] on div "IVA" at bounding box center [556, 96] width 22 height 21
click at [555, 109] on form "Precio ******** Tipo Unitario IVA Valor Unitario 13.161 ,00 Valor bruto x 100 U…" at bounding box center [509, 139] width 120 height 120
click at [556, 102] on input "search" at bounding box center [555, 100] width 15 height 10
click at [557, 115] on div "19%" at bounding box center [557, 114] width 12 height 7
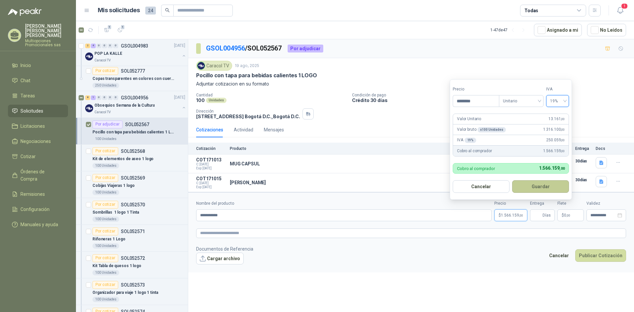
click at [534, 186] on button "Guardar" at bounding box center [540, 186] width 57 height 13
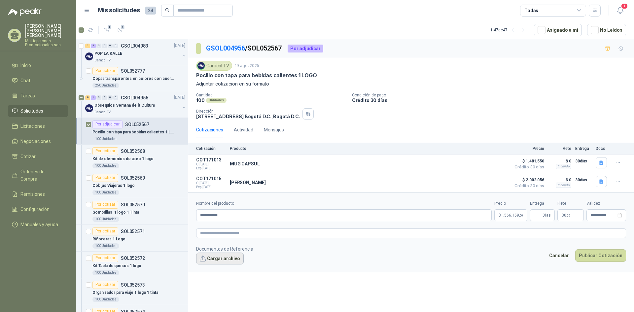
click at [221, 264] on button "Cargar archivo" at bounding box center [220, 258] width 48 height 12
click at [597, 264] on button "Publicar Cotización" at bounding box center [600, 264] width 51 height 13
type input "**"
click at [545, 243] on form "**********" at bounding box center [411, 236] width 446 height 88
click at [605, 264] on button "Publicar Cotización" at bounding box center [600, 264] width 51 height 13
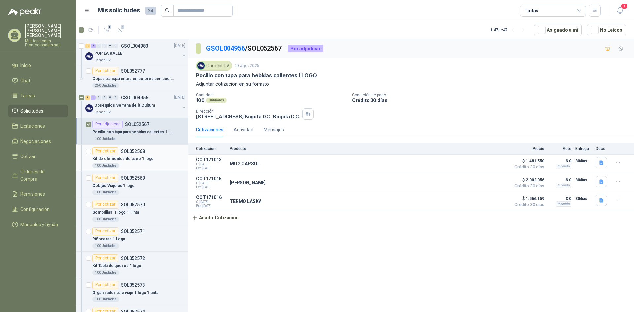
click at [156, 152] on div "Por cotizar SOL052568" at bounding box center [138, 151] width 93 height 8
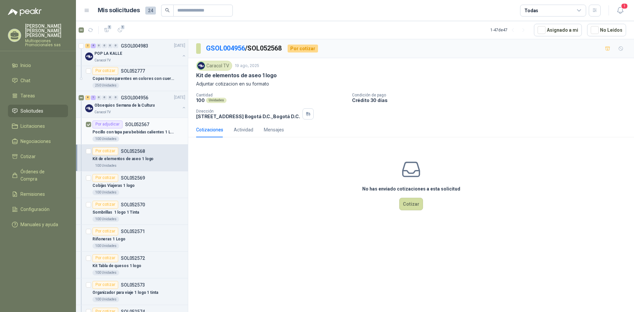
scroll to position [297, 0]
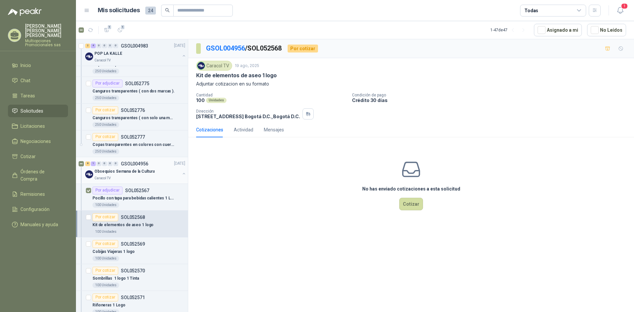
click at [139, 174] on p "Obsequios Semana de la Cultura" at bounding box center [124, 171] width 60 height 6
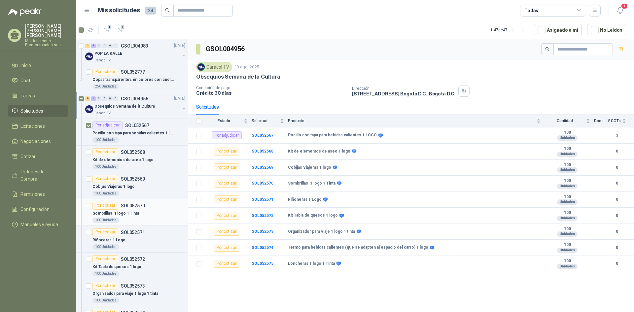
scroll to position [363, 0]
click at [143, 182] on div "Cobijas Viajeras 1 logo" at bounding box center [138, 186] width 93 height 8
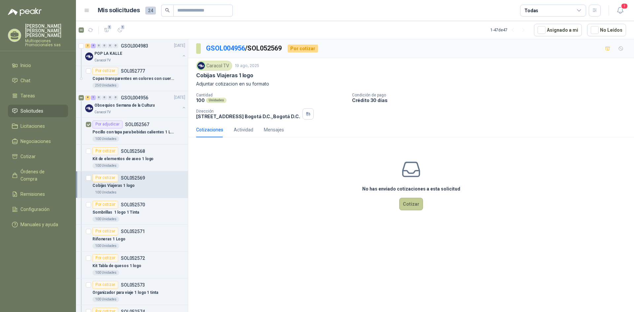
click at [413, 209] on button "Cotizar" at bounding box center [411, 204] width 24 height 13
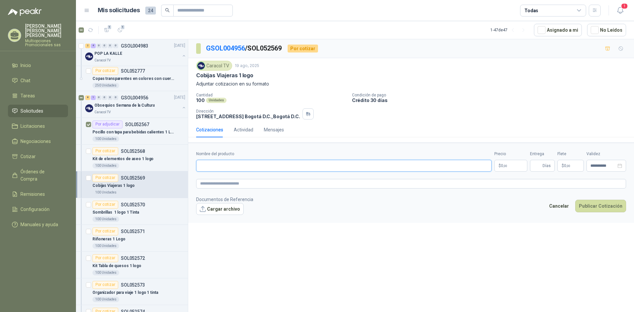
click at [251, 165] on input "Nombre del producto" at bounding box center [343, 166] width 295 height 12
type input "**********"
click at [509, 166] on p "$ 0 ,00" at bounding box center [510, 166] width 33 height 12
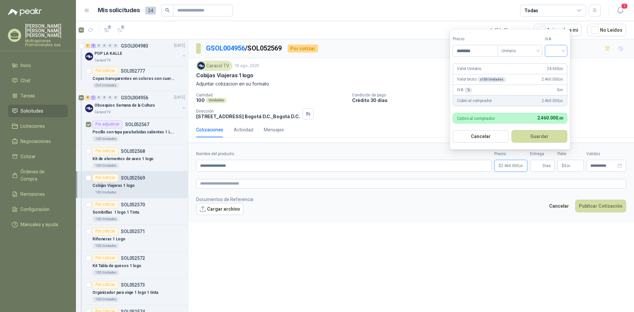
type input "********"
click at [557, 52] on input "search" at bounding box center [555, 50] width 15 height 10
click at [557, 64] on div "19%" at bounding box center [557, 64] width 12 height 7
click at [542, 164] on span "Días" at bounding box center [542, 166] width 25 height 12
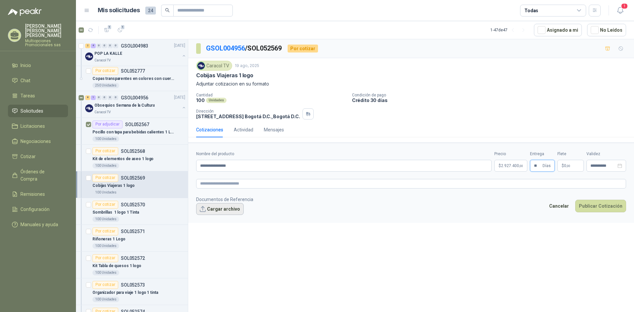
type input "**"
click at [221, 204] on button "Cargar archivo" at bounding box center [220, 209] width 48 height 12
click at [605, 211] on button "Publicar Cotización" at bounding box center [600, 214] width 51 height 13
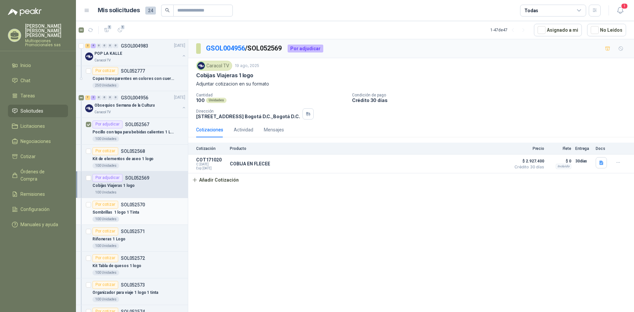
click at [150, 208] on div "Por cotizar SOL052570" at bounding box center [138, 205] width 93 height 8
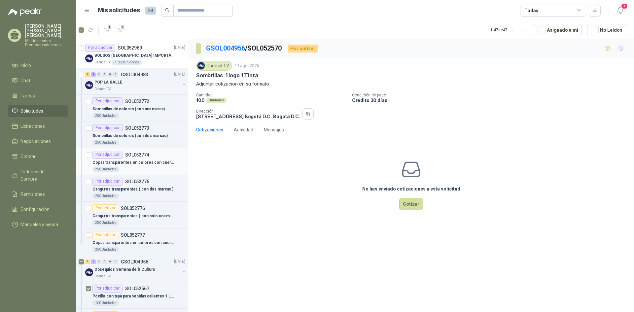
scroll to position [264, 0]
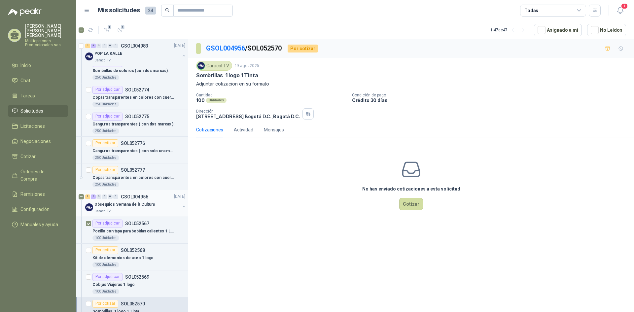
click at [152, 204] on div "Obsequios Semana de la Cultura" at bounding box center [136, 205] width 85 height 8
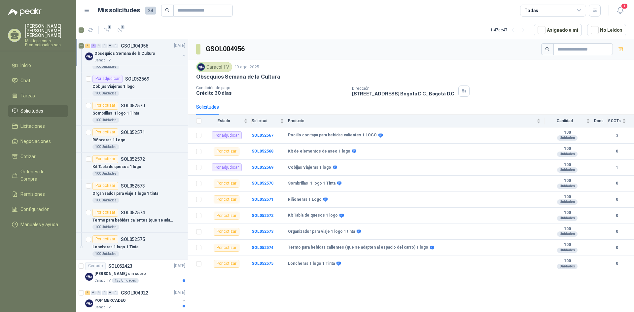
scroll to position [594, 0]
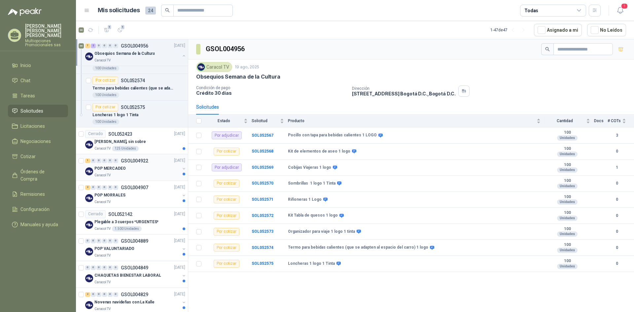
click at [147, 164] on div "1 0 0 0 0 0 GSOL004922 15/08/25" at bounding box center [135, 161] width 101 height 8
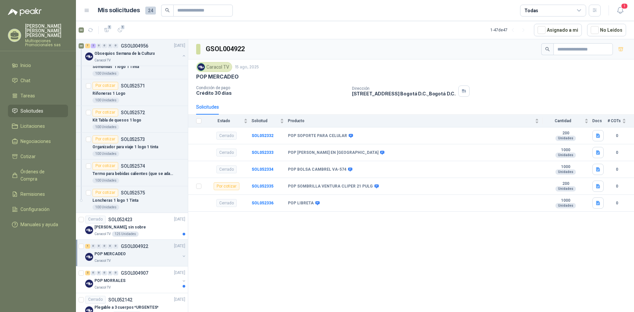
scroll to position [495, 0]
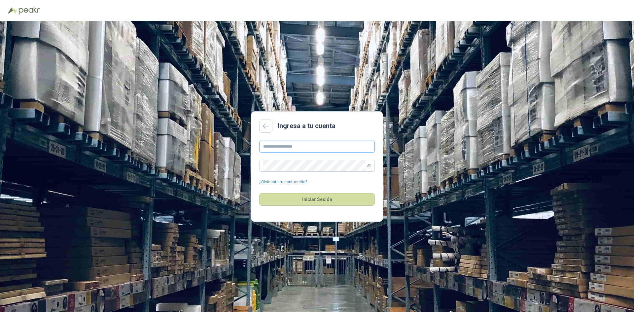
click at [306, 146] on input "text" at bounding box center [317, 147] width 116 height 12
type input "**********"
click at [326, 198] on button "Iniciar Sesión" at bounding box center [317, 199] width 116 height 13
